Goal: Transaction & Acquisition: Book appointment/travel/reservation

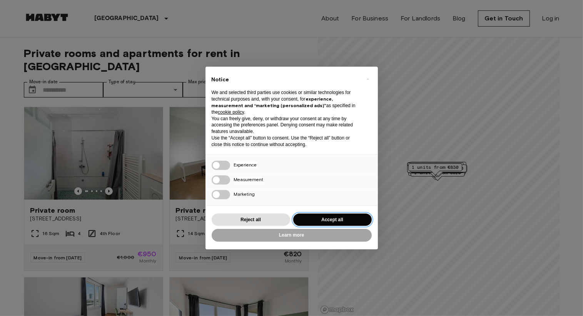
click at [340, 219] on button "Accept all" at bounding box center [332, 219] width 79 height 13
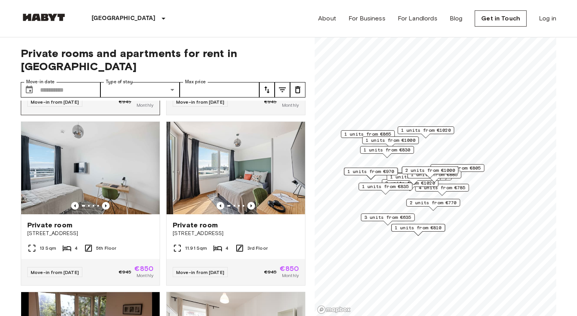
scroll to position [327, 0]
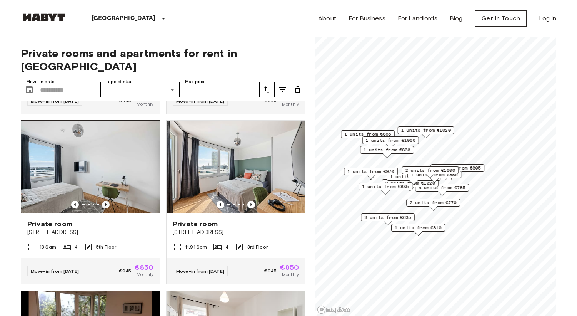
click at [107, 201] on icon "Previous image" at bounding box center [106, 205] width 8 height 8
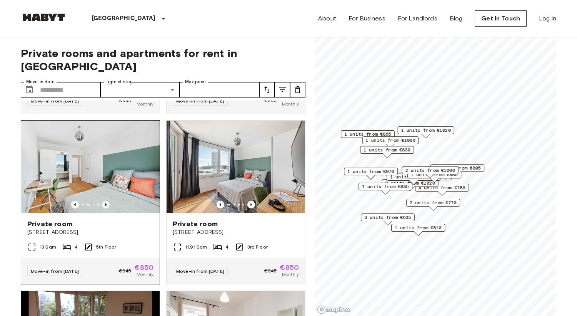
click at [107, 201] on icon "Previous image" at bounding box center [106, 205] width 8 height 8
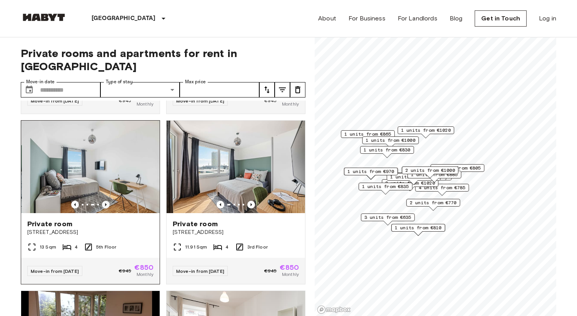
click at [107, 201] on icon "Previous image" at bounding box center [106, 205] width 8 height 8
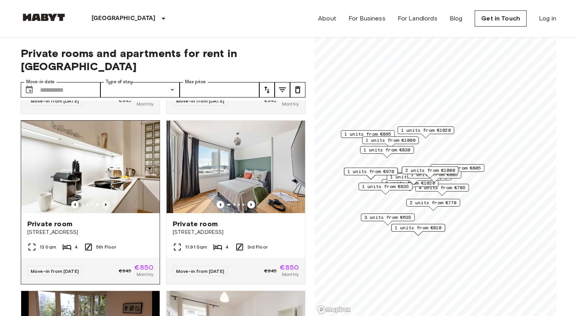
click at [107, 201] on icon "Previous image" at bounding box center [106, 205] width 8 height 8
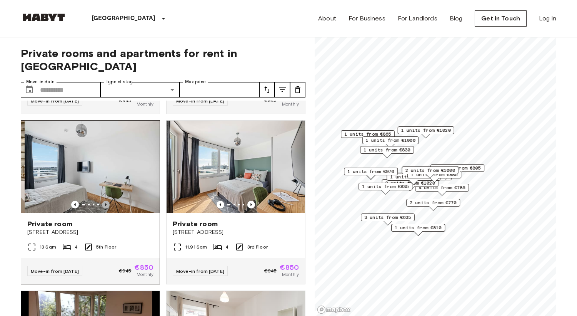
click at [107, 201] on icon "Previous image" at bounding box center [106, 205] width 8 height 8
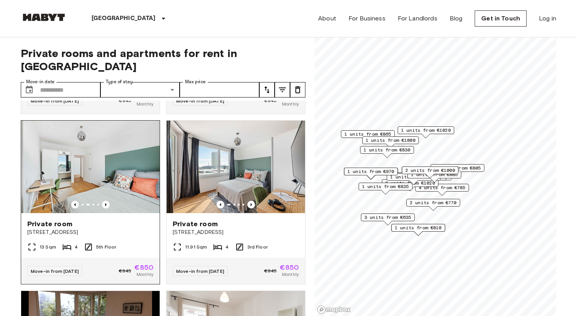
click at [118, 228] on span "[STREET_ADDRESS]" at bounding box center [90, 232] width 126 height 8
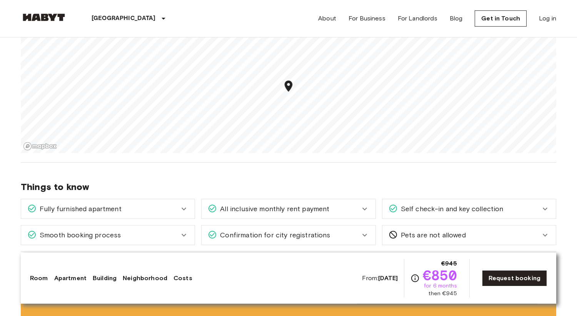
scroll to position [500, 0]
